Goal: Transaction & Acquisition: Purchase product/service

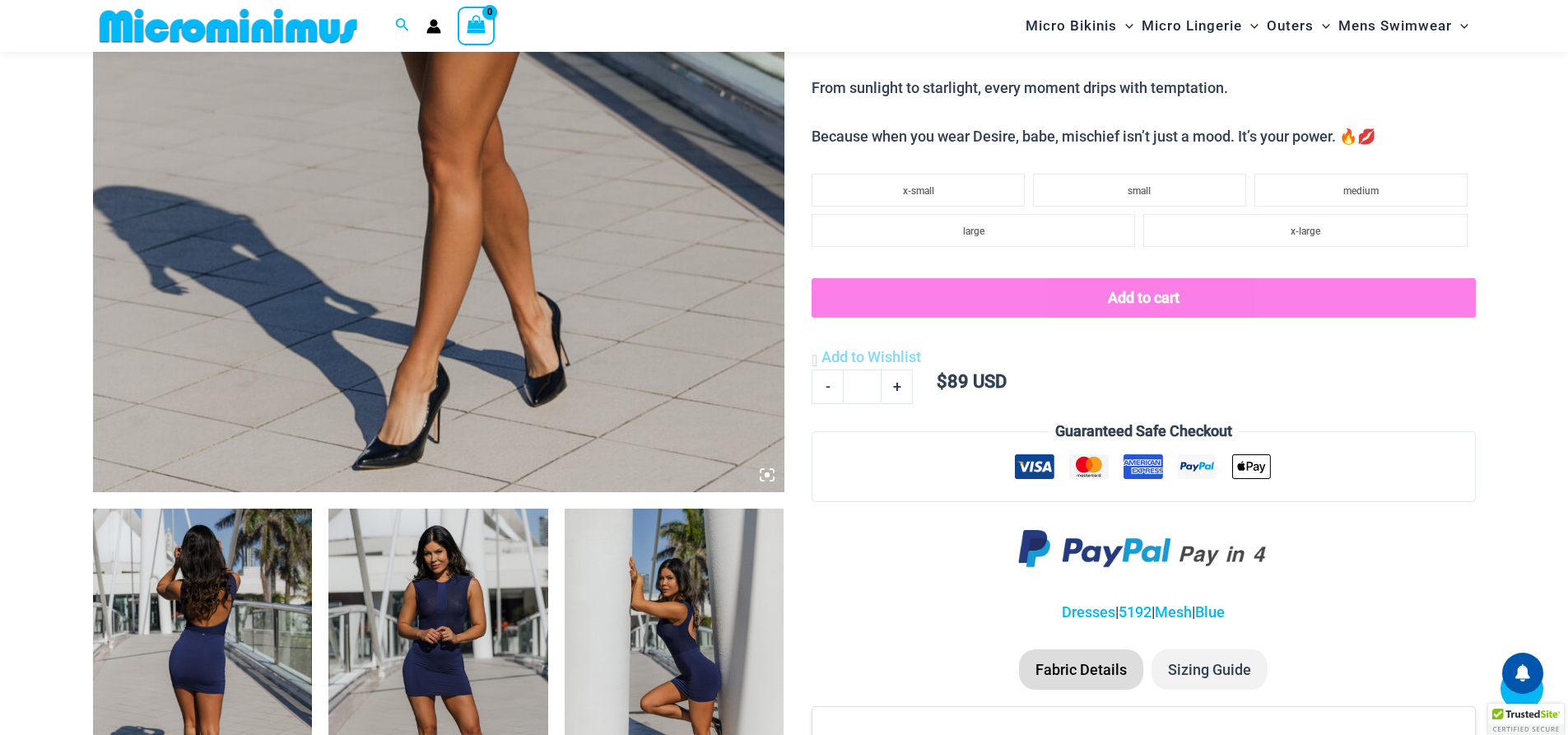
scroll to position [892, 0]
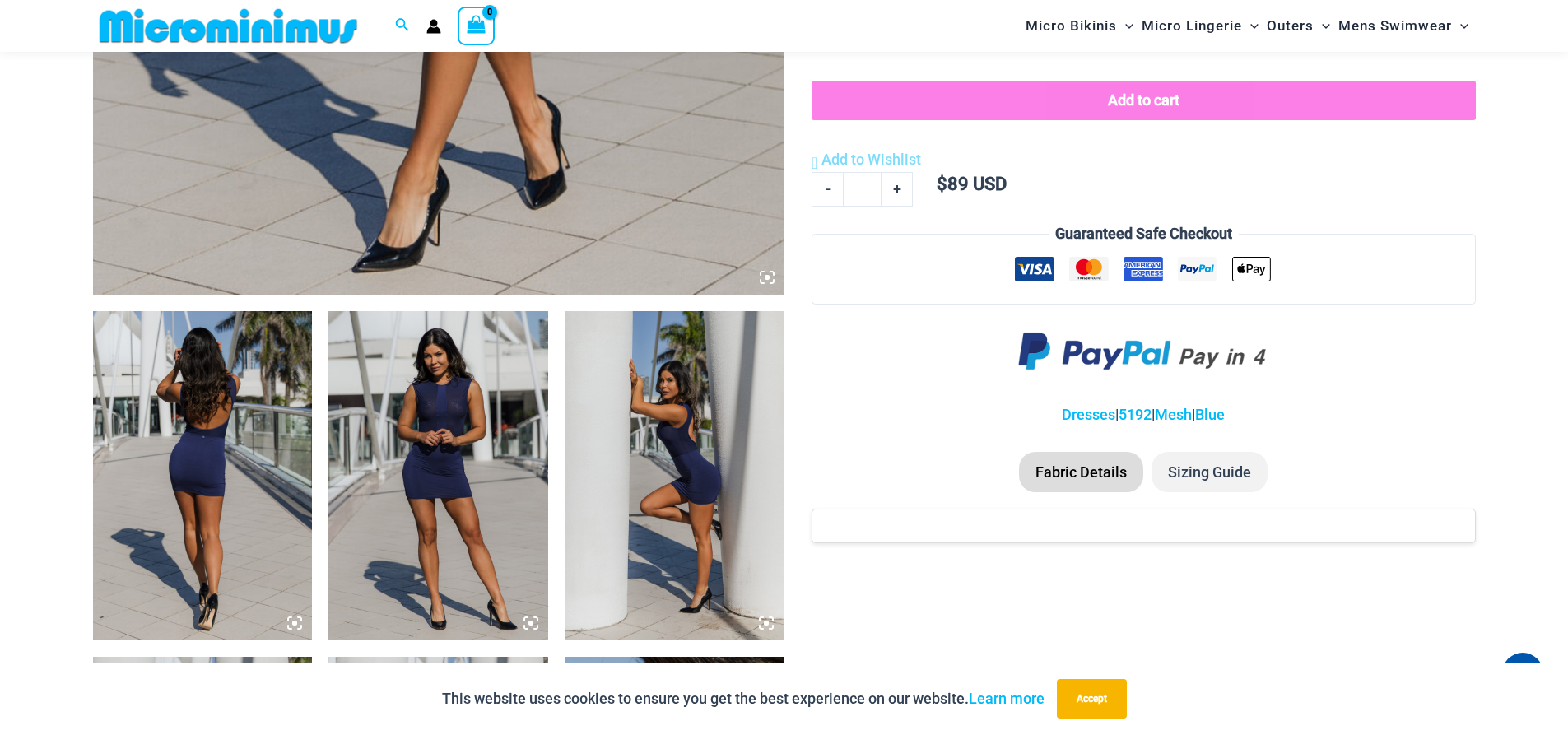
click at [187, 461] on img at bounding box center [202, 476] width 220 height 329
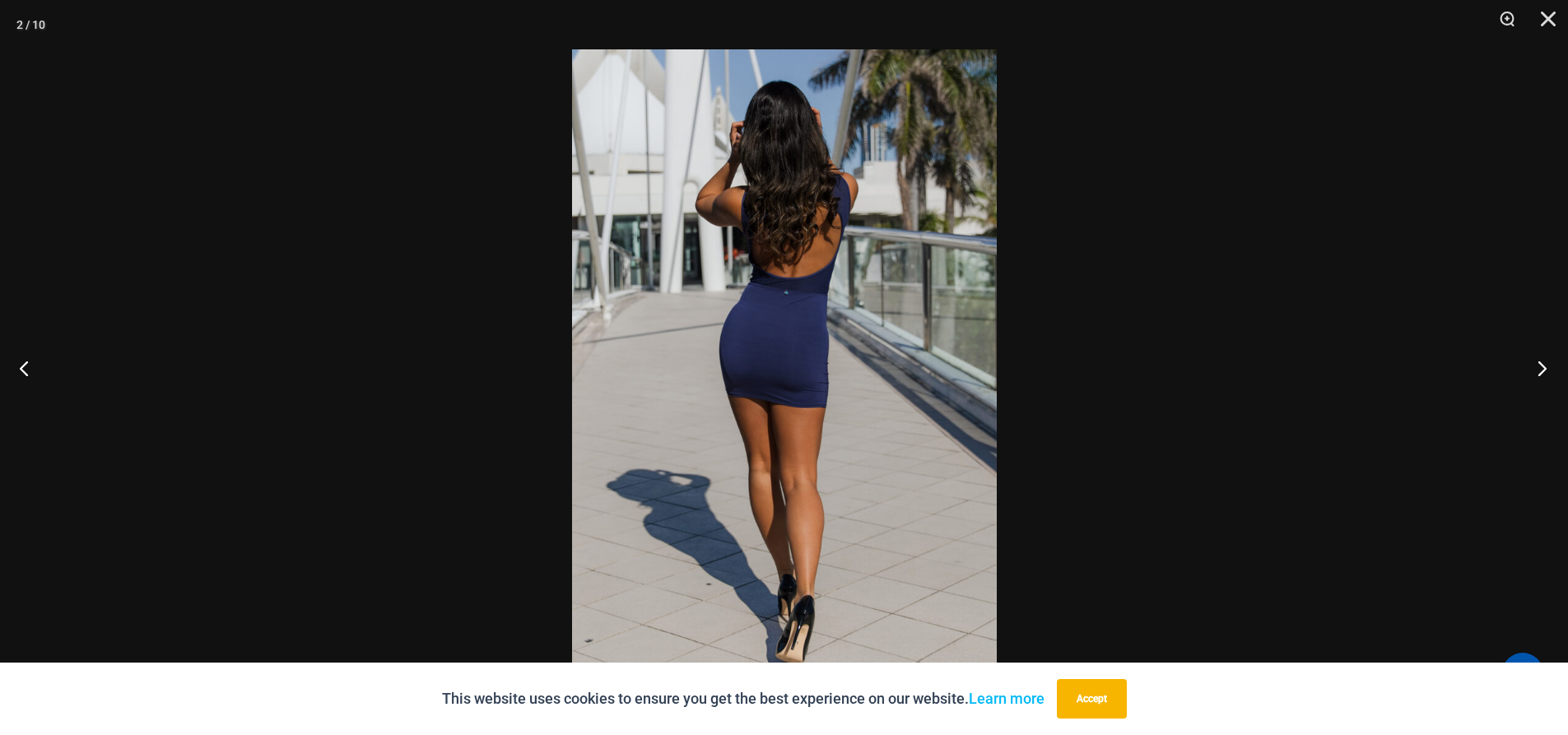
click at [1542, 369] on button "Next" at bounding box center [1537, 368] width 62 height 83
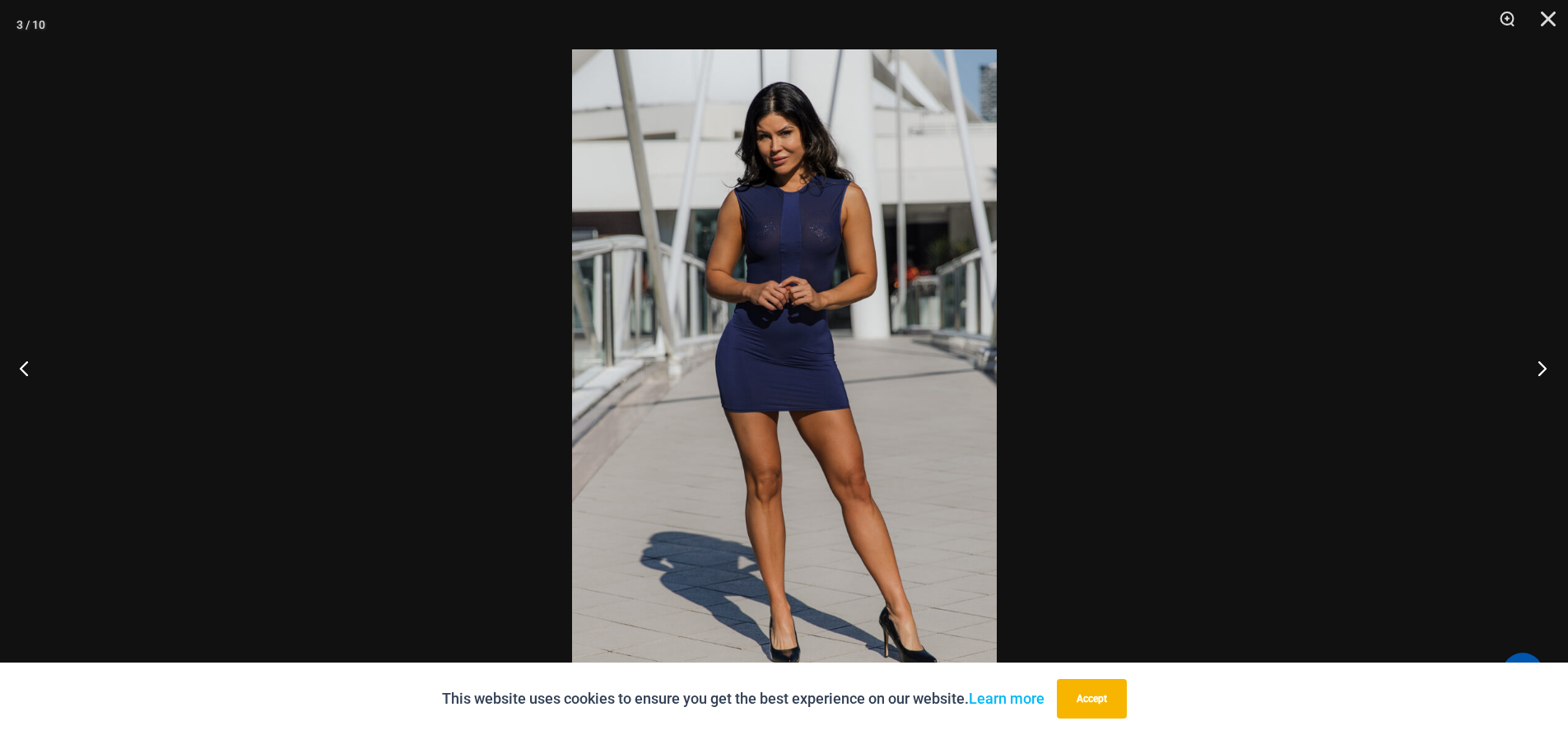
click at [1542, 369] on button "Next" at bounding box center [1537, 368] width 62 height 83
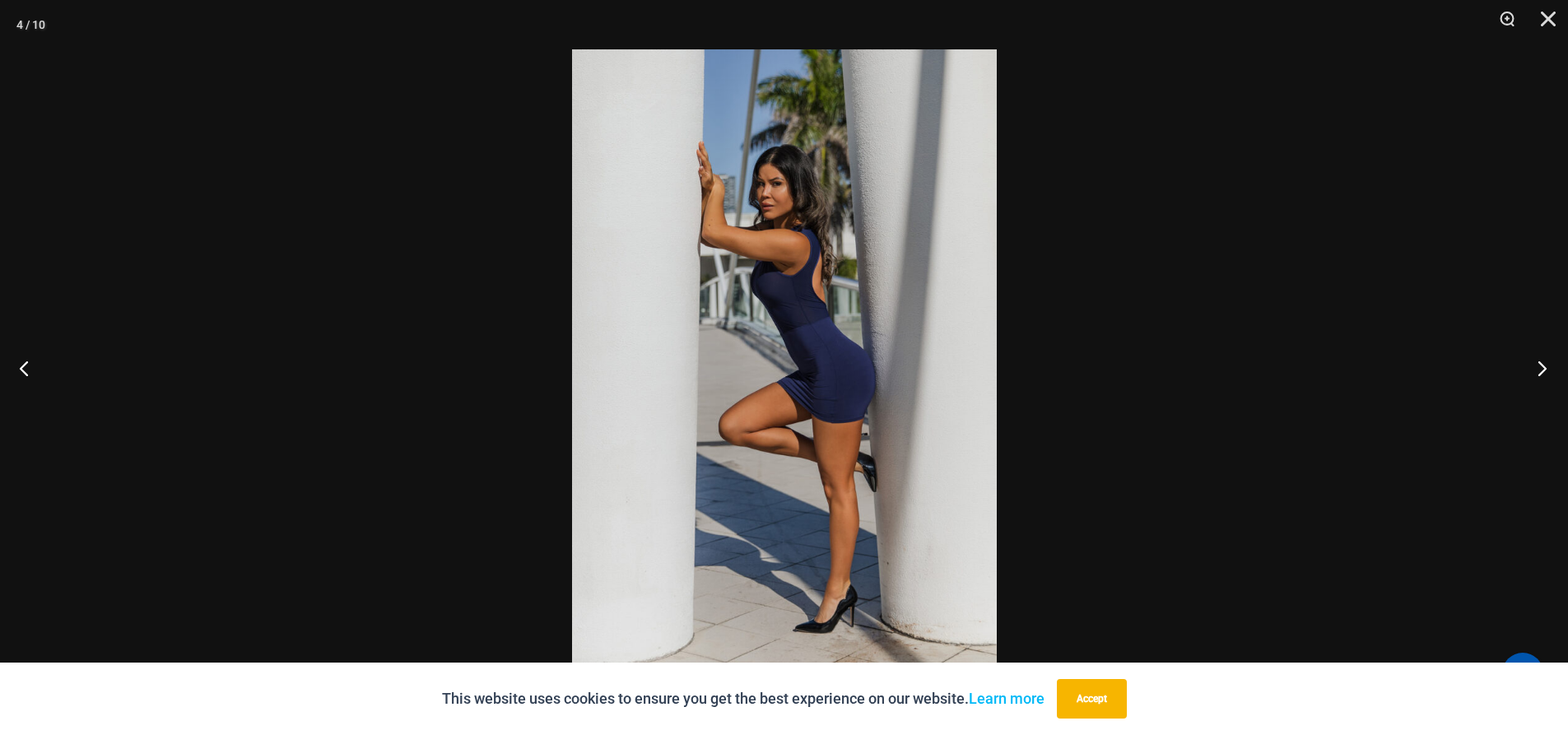
click at [1542, 369] on button "Next" at bounding box center [1537, 368] width 62 height 83
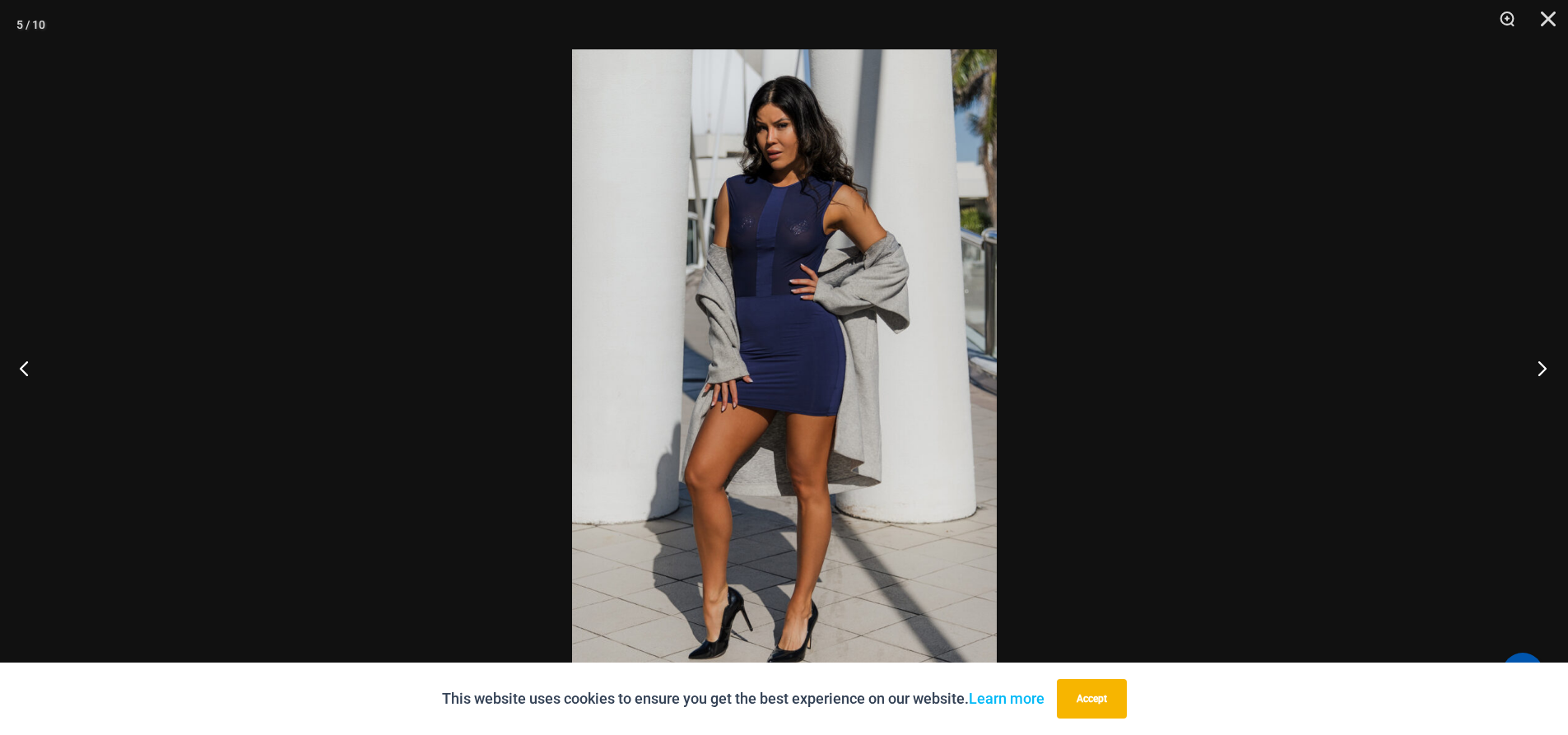
click at [1542, 369] on button "Next" at bounding box center [1537, 368] width 62 height 83
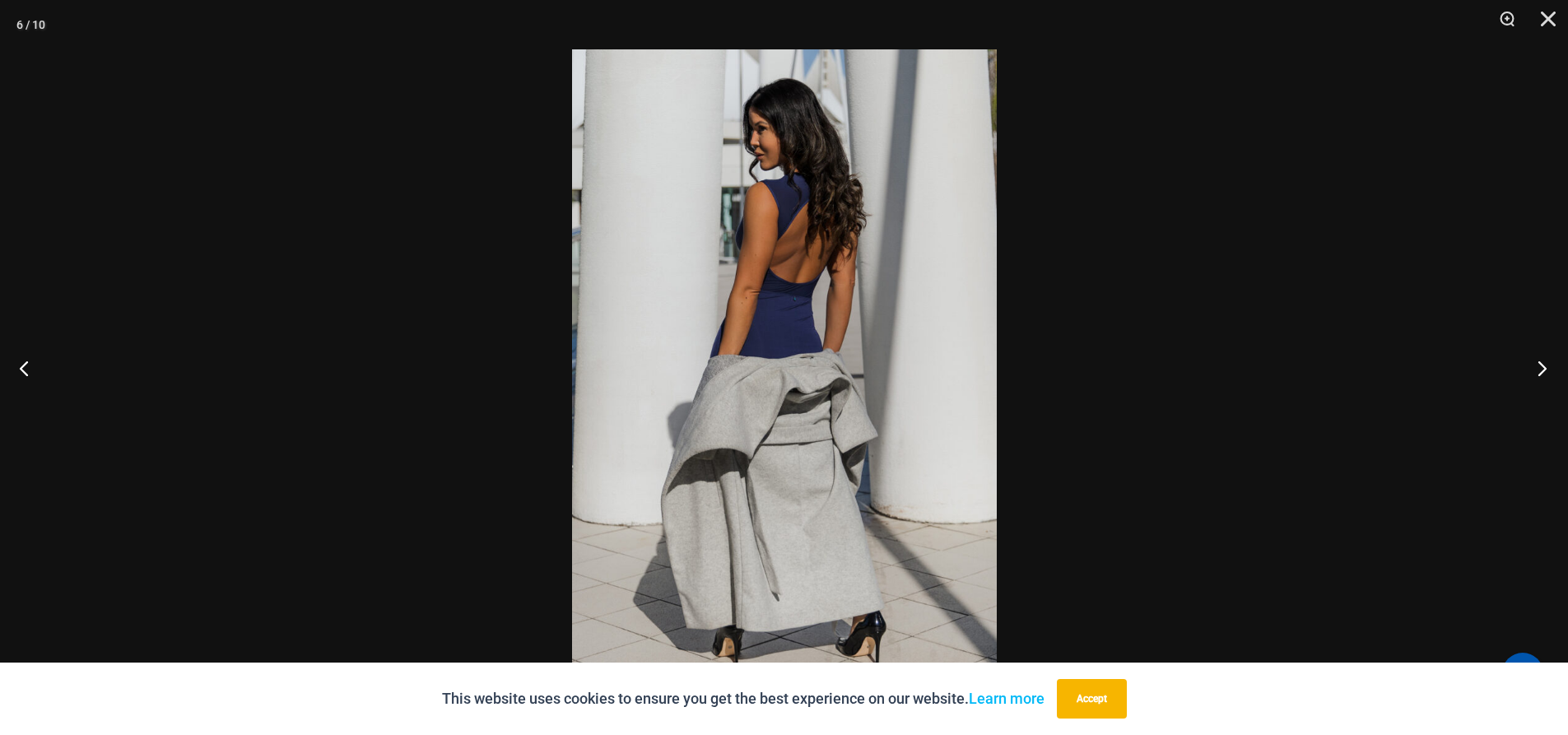
click at [1542, 369] on button "Next" at bounding box center [1537, 368] width 62 height 83
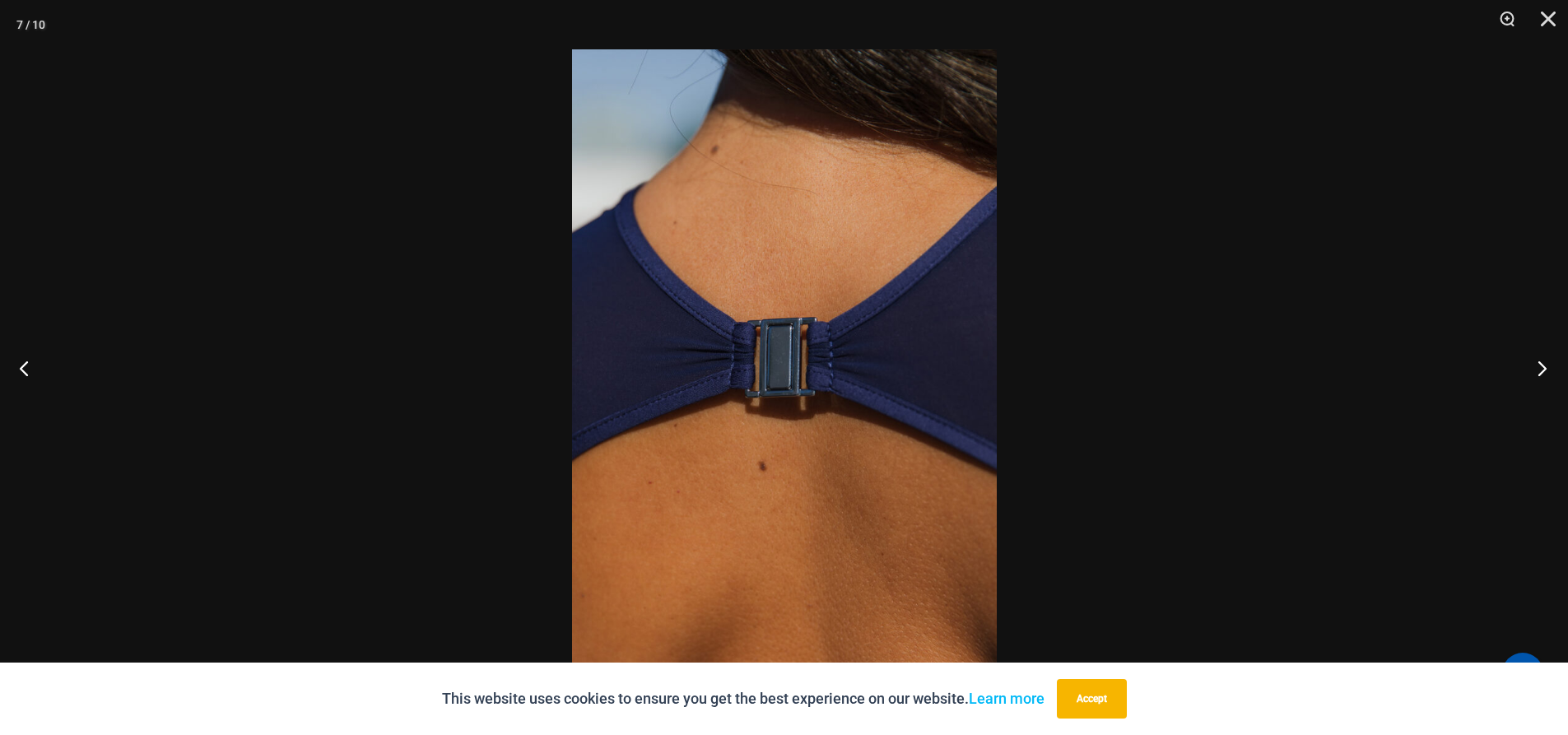
click at [1542, 369] on button "Next" at bounding box center [1537, 368] width 62 height 83
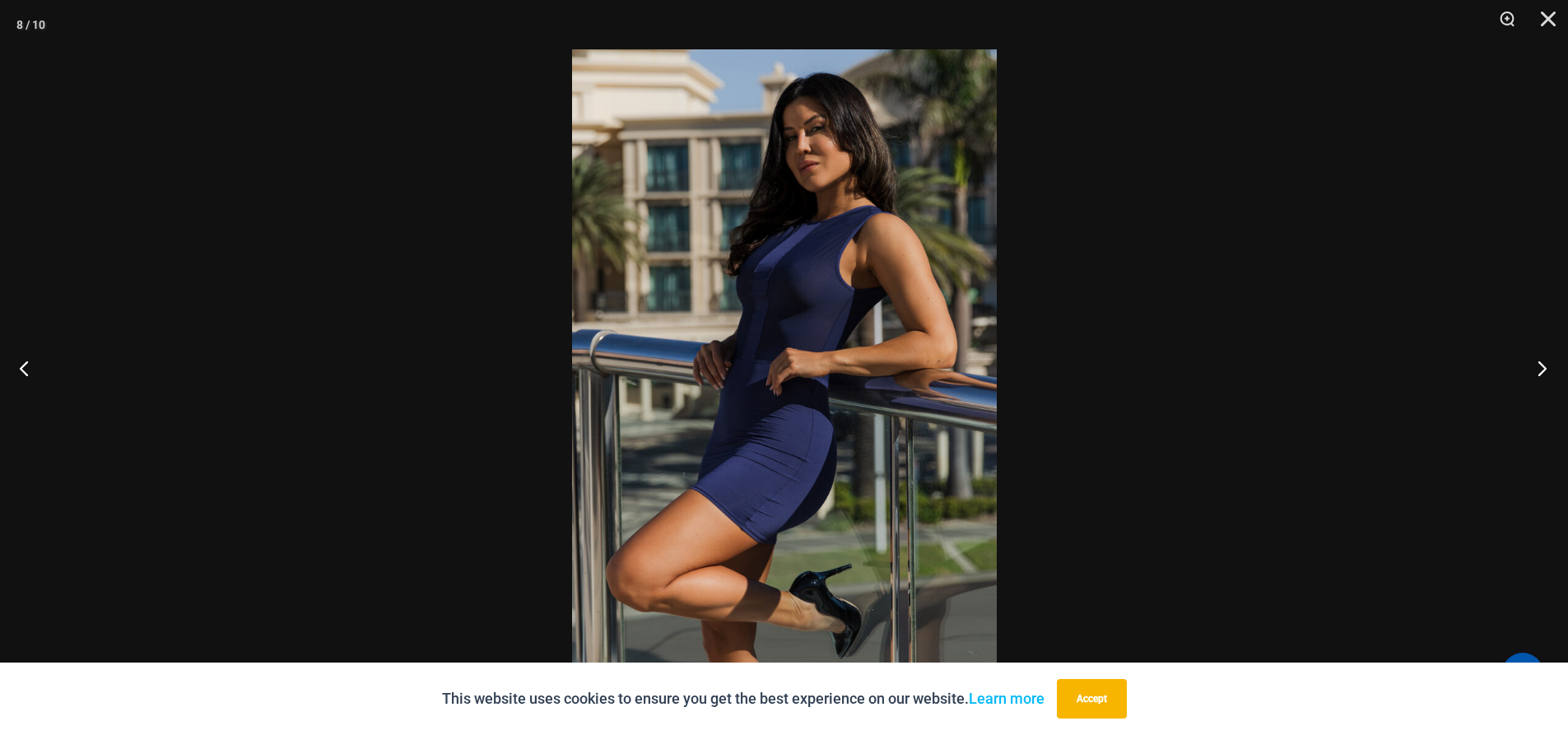
click at [1542, 369] on button "Next" at bounding box center [1537, 368] width 62 height 83
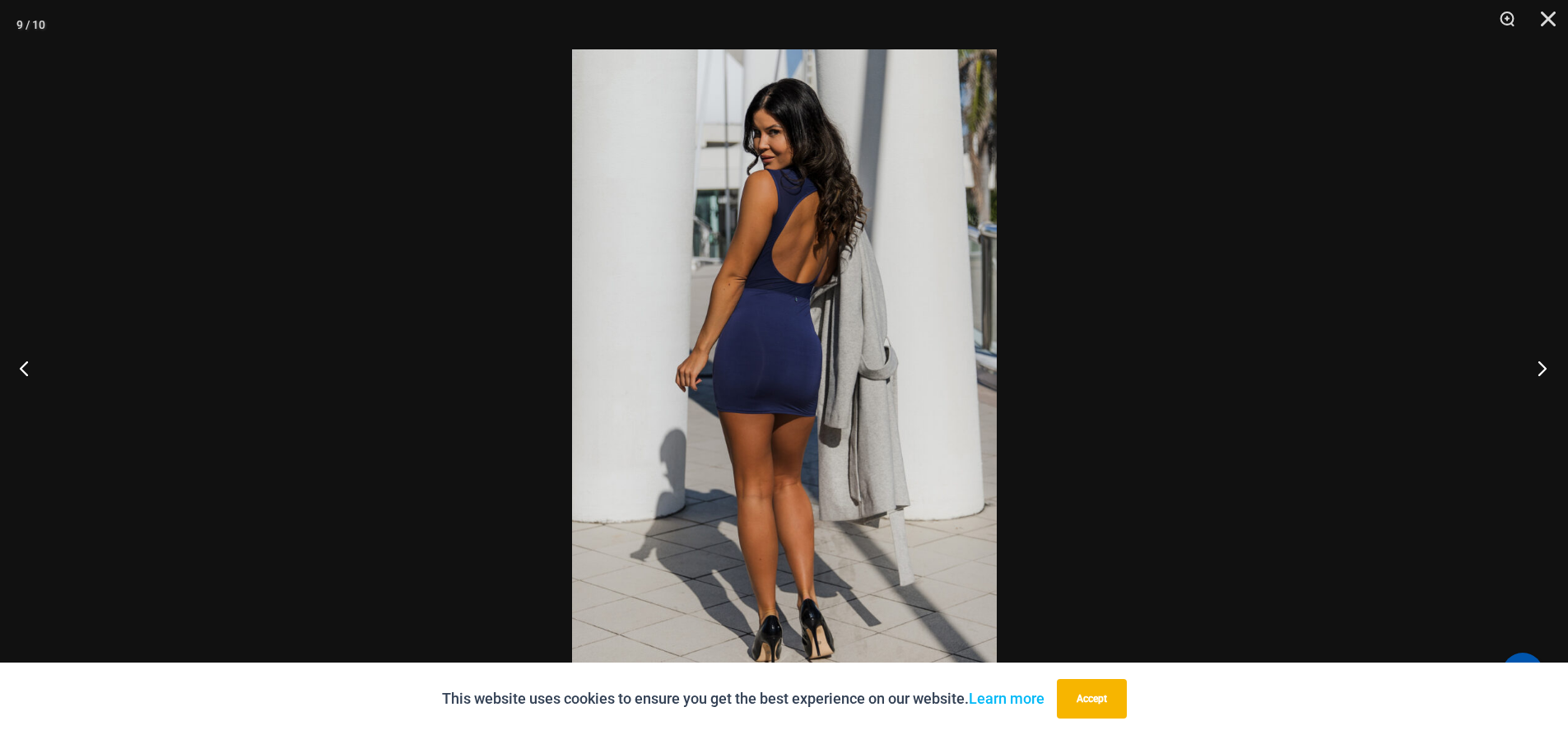
click at [1542, 369] on button "Next" at bounding box center [1537, 368] width 62 height 83
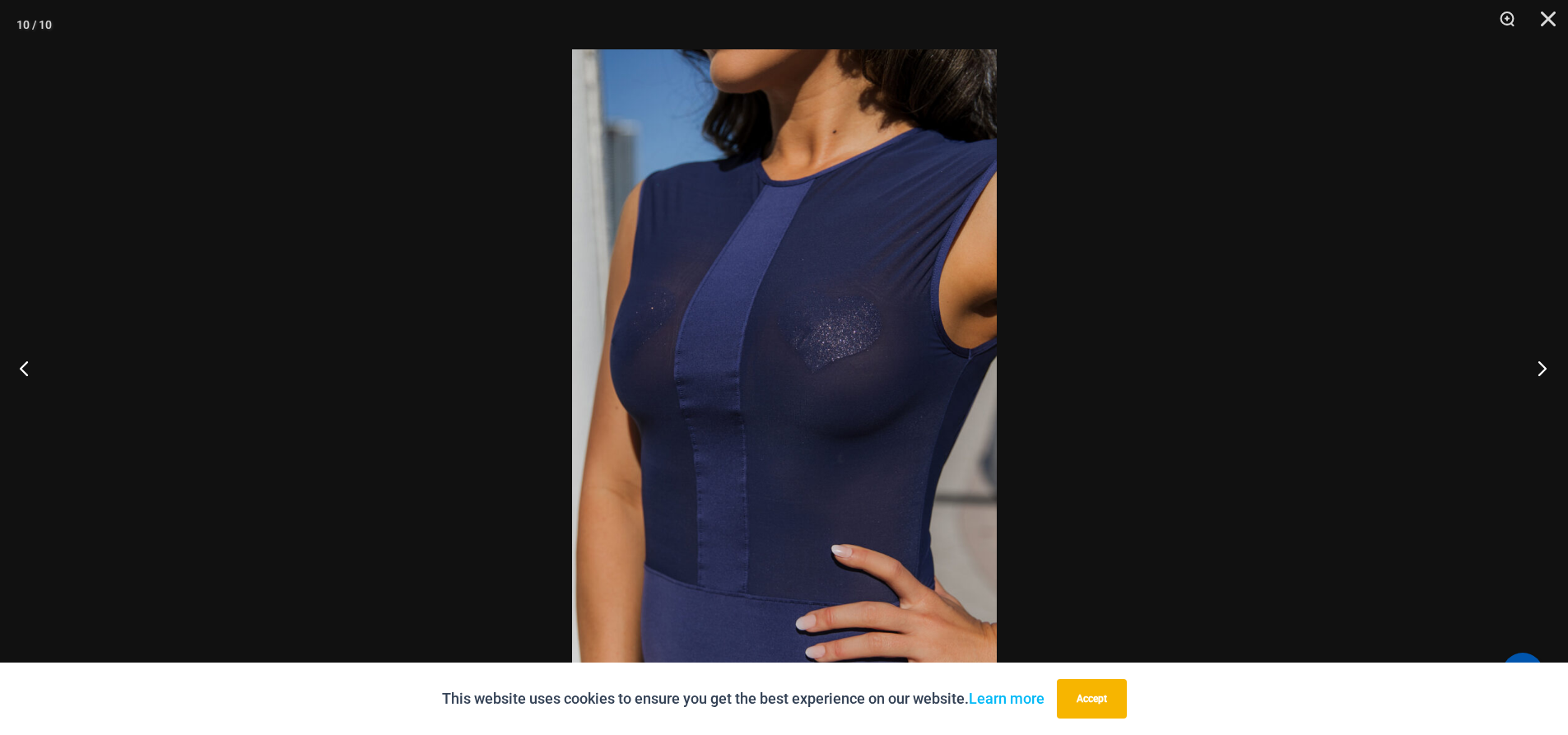
click at [1542, 369] on button "Next" at bounding box center [1537, 368] width 62 height 83
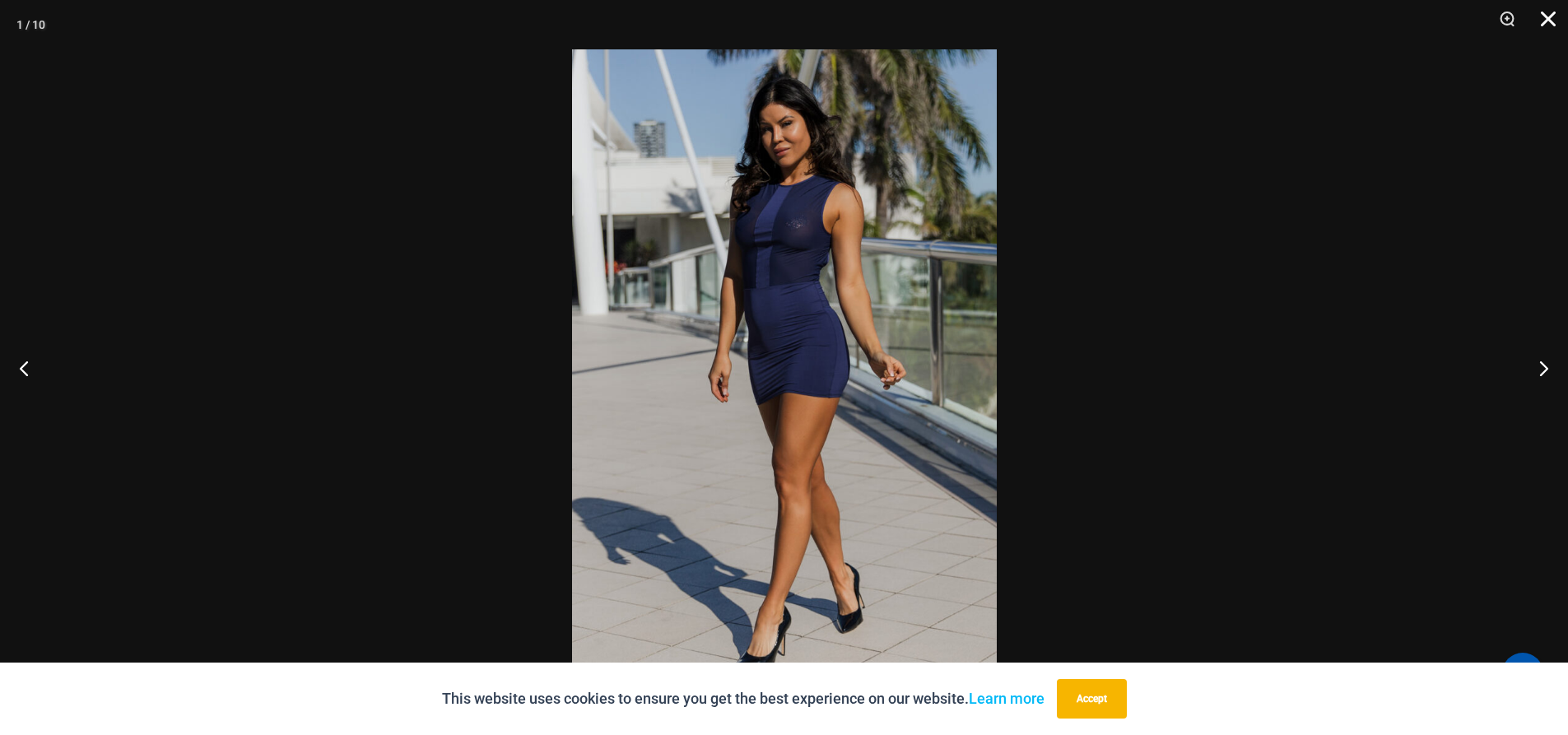
click at [1551, 18] on button "Close" at bounding box center [1542, 25] width 41 height 50
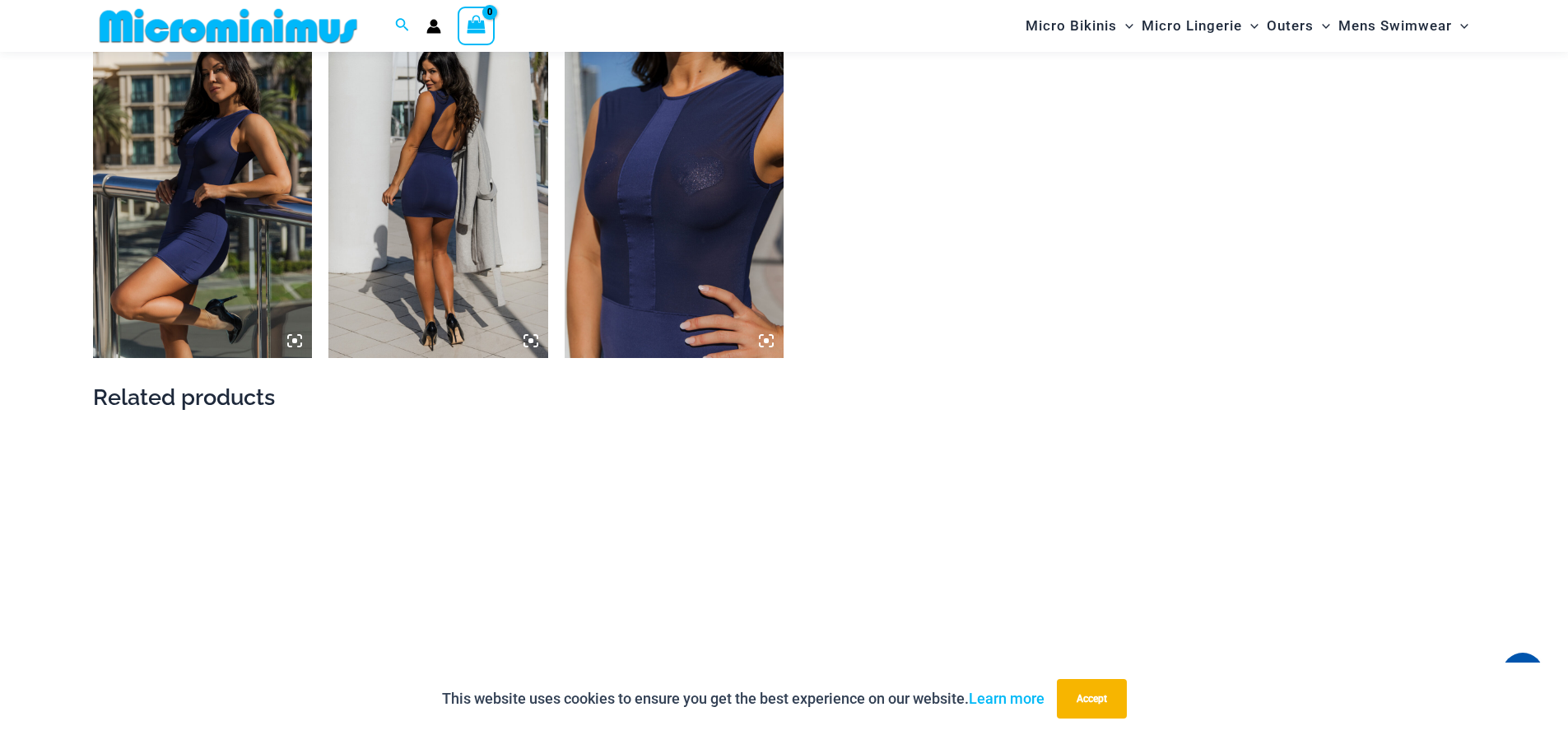
scroll to position [2044, 0]
